Goal: Browse casually: Explore the website without a specific task or goal

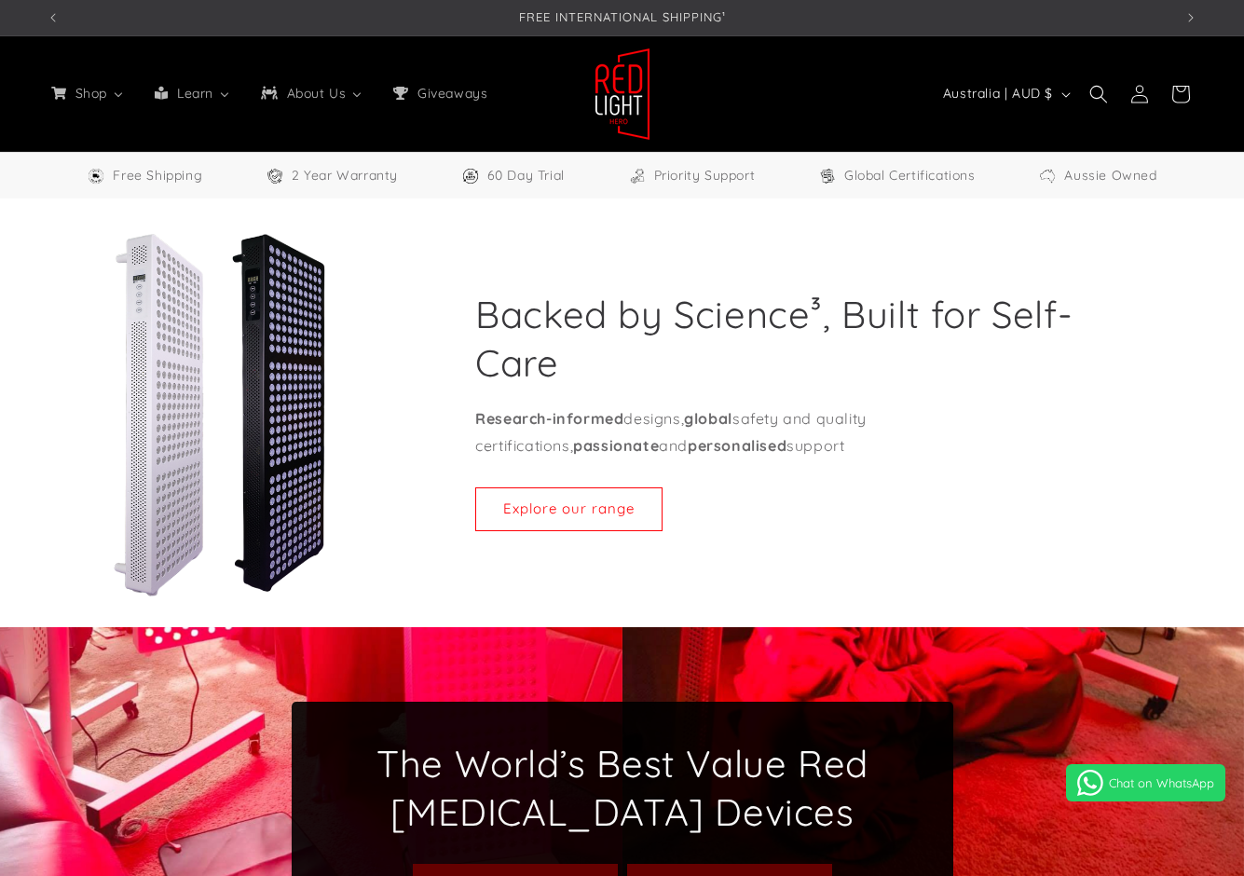
select select "**"
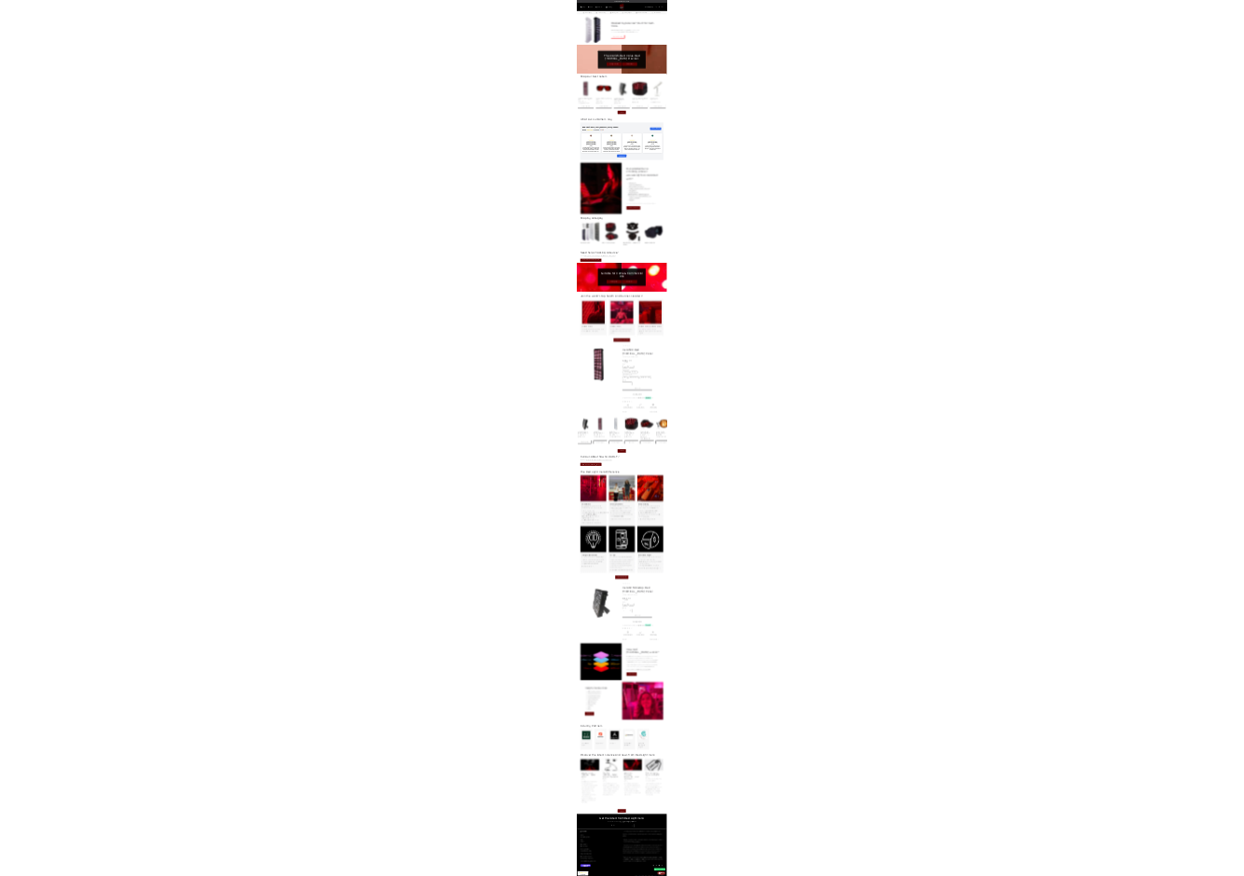
scroll to position [0, 1126]
